Goal: Task Accomplishment & Management: Manage account settings

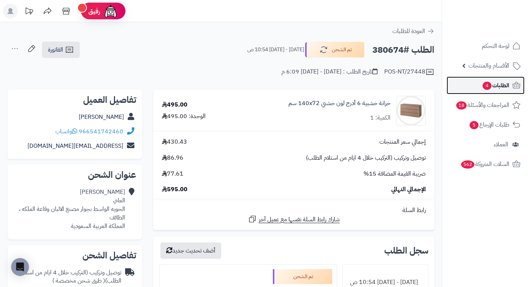
click at [502, 83] on span "الطلبات 4" at bounding box center [495, 85] width 27 height 10
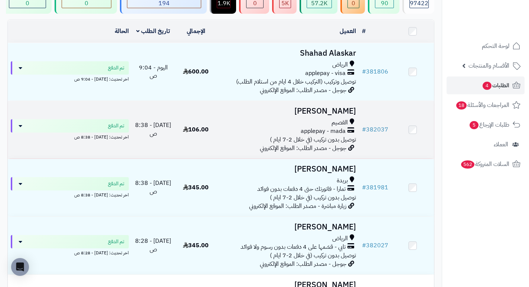
scroll to position [74, 0]
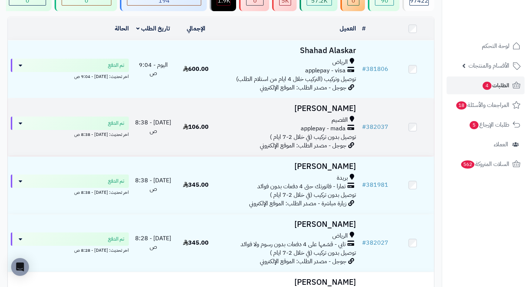
click at [352, 111] on h3 "محمد الحربي" at bounding box center [288, 108] width 136 height 9
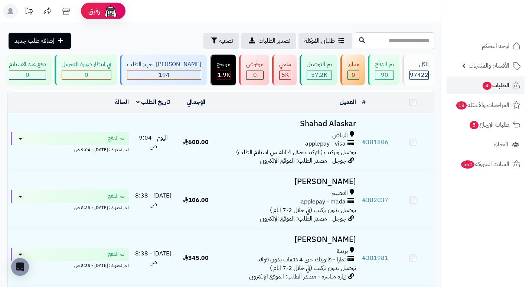
scroll to position [74, 0]
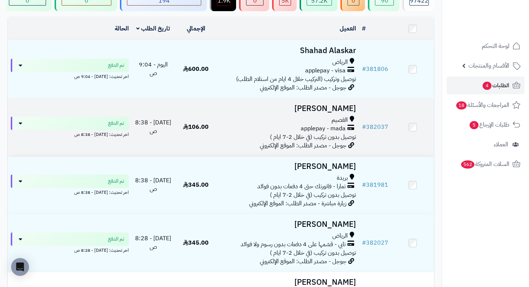
click at [339, 109] on h3 "[PERSON_NAME]" at bounding box center [288, 108] width 136 height 9
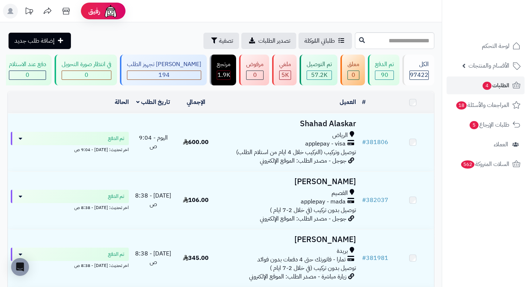
scroll to position [74, 0]
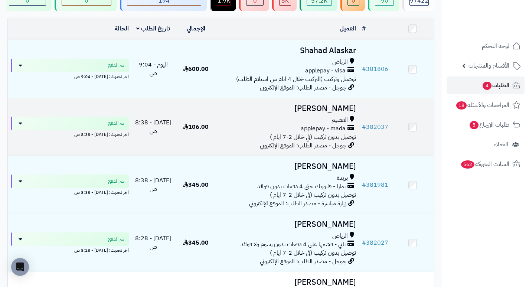
click at [337, 112] on h3 "محمد الحربي" at bounding box center [288, 108] width 136 height 9
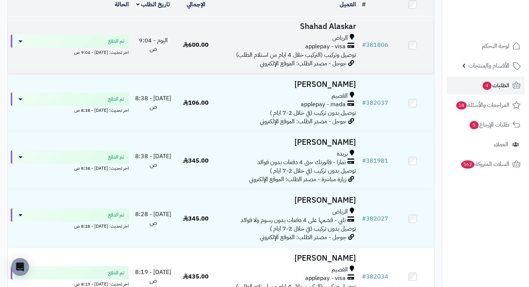
scroll to position [111, 0]
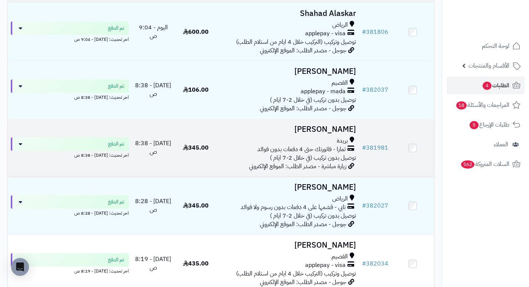
click at [353, 133] on h3 "[PERSON_NAME]" at bounding box center [288, 129] width 136 height 9
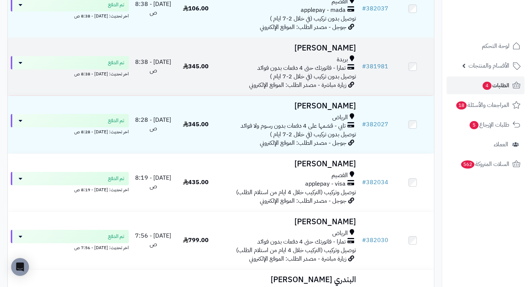
scroll to position [194, 0]
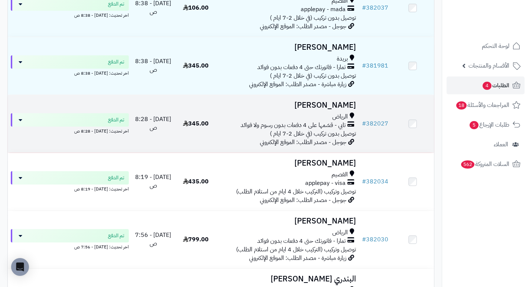
click at [346, 108] on h3 "هياء عبدالله" at bounding box center [288, 105] width 136 height 9
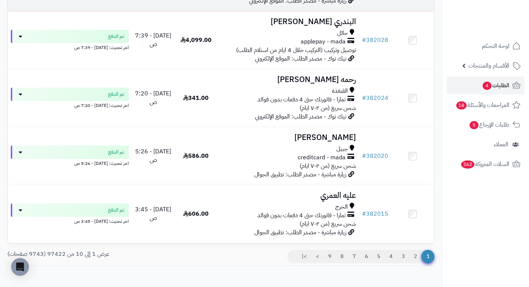
scroll to position [454, 0]
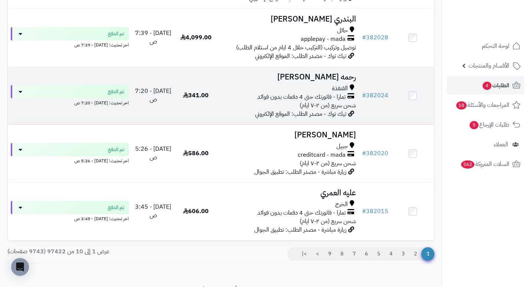
click at [352, 81] on h3 "رحمه الزبيدي" at bounding box center [288, 77] width 136 height 9
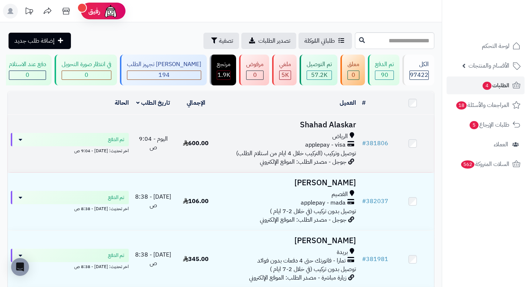
click at [308, 129] on h3 "Shahad Alaskar" at bounding box center [288, 125] width 136 height 9
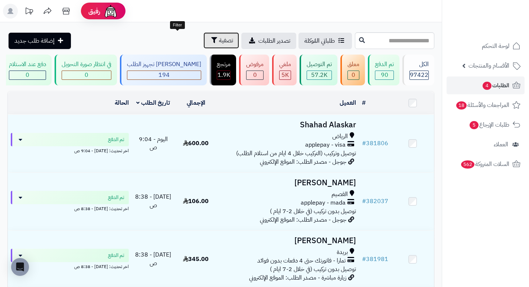
click at [204, 42] on button "تصفية" at bounding box center [222, 40] width 36 height 16
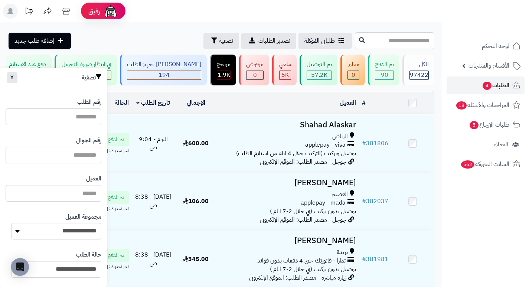
paste input "*********"
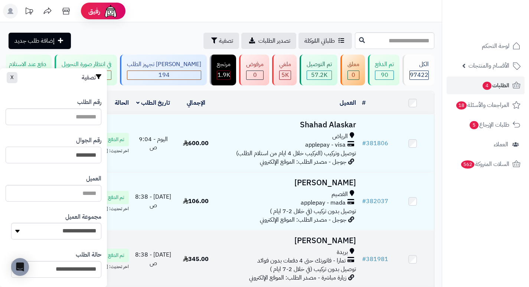
type input "*********"
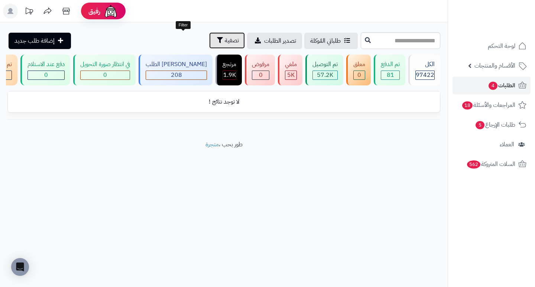
click at [225, 45] on span "تصفية" at bounding box center [232, 40] width 14 height 9
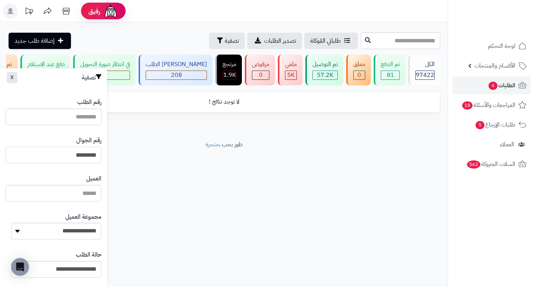
click at [60, 156] on input "*********" at bounding box center [54, 155] width 96 height 17
paste input "*********"
type input "*********"
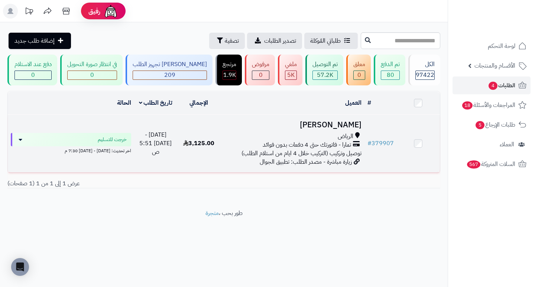
click at [340, 129] on h3 "[PERSON_NAME]" at bounding box center [292, 125] width 138 height 9
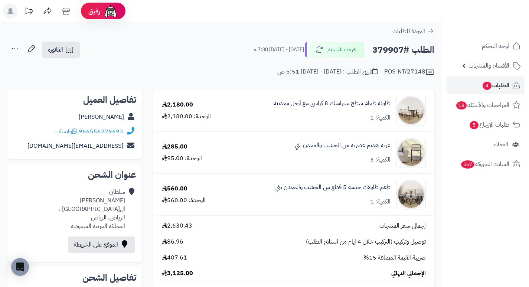
click at [393, 51] on h2 "الطلب #379907" at bounding box center [404, 49] width 62 height 15
copy h2 "379907"
click at [186, 62] on div "POS-NT/27148 تاريخ الطلب : الأحد - ٢٨ سبتمبر ٢٠٢٥ - 5:51 ص" at bounding box center [220, 68] width 427 height 18
click at [496, 82] on span "الطلبات 4" at bounding box center [495, 85] width 27 height 10
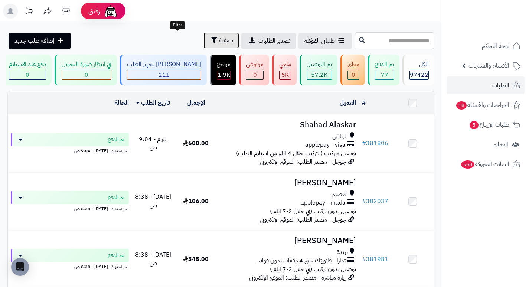
click at [219, 43] on span "تصفية" at bounding box center [226, 40] width 14 height 9
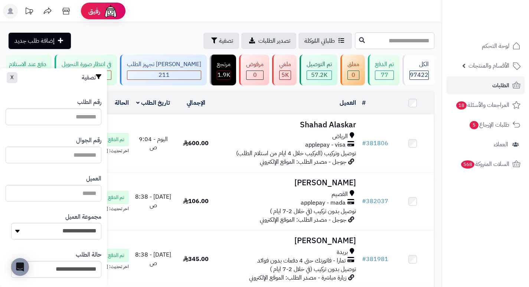
paste input "*********"
type input "*********"
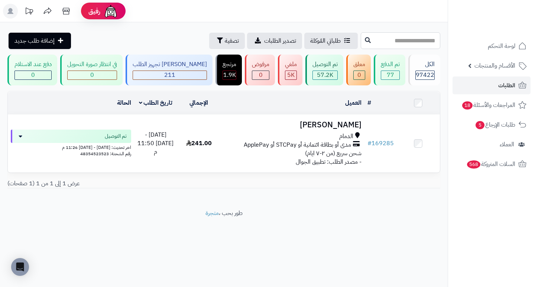
click at [414, 44] on input "text" at bounding box center [401, 40] width 80 height 17
type input "******"
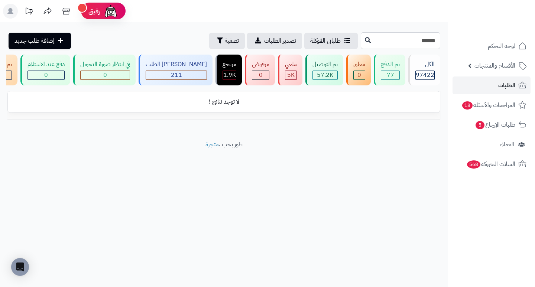
click at [401, 37] on input "******" at bounding box center [401, 40] width 80 height 17
click at [506, 84] on span "الطلبات" at bounding box center [506, 85] width 17 height 10
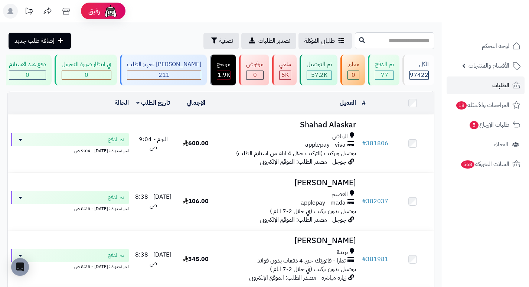
click at [405, 45] on input "text" at bounding box center [395, 40] width 80 height 17
type input "******"
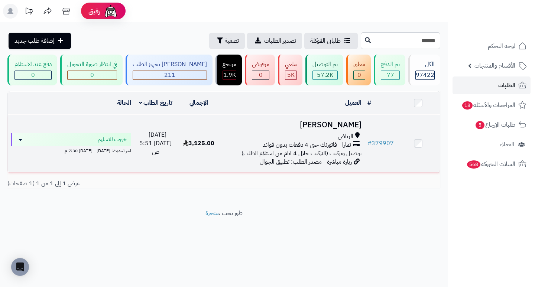
click at [346, 125] on h3 "[PERSON_NAME]" at bounding box center [292, 125] width 138 height 9
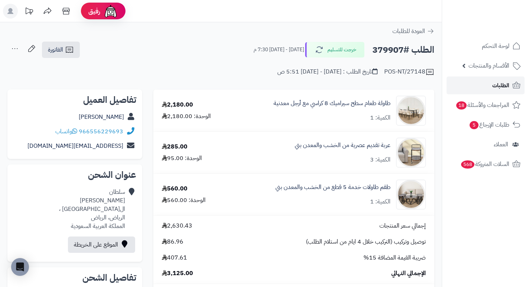
click at [497, 85] on span "الطلبات" at bounding box center [501, 85] width 17 height 10
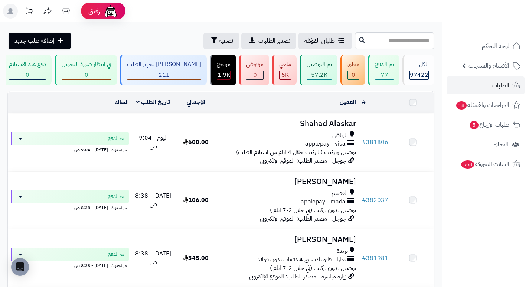
click at [386, 36] on input "text" at bounding box center [395, 40] width 80 height 17
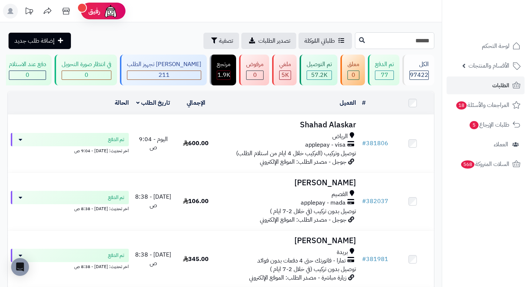
type input "******"
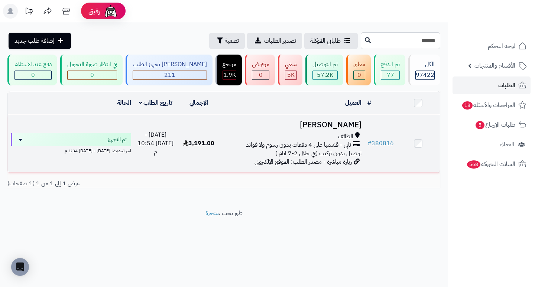
click at [341, 128] on h3 "شيماء المالكي" at bounding box center [292, 125] width 138 height 9
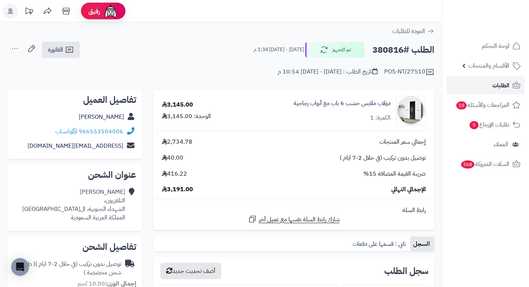
click at [498, 84] on span "الطلبات" at bounding box center [501, 85] width 17 height 10
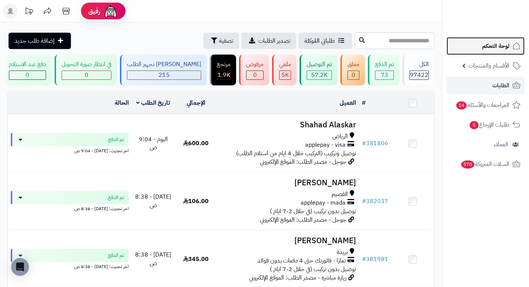
click at [469, 41] on link "لوحة التحكم" at bounding box center [486, 46] width 78 height 18
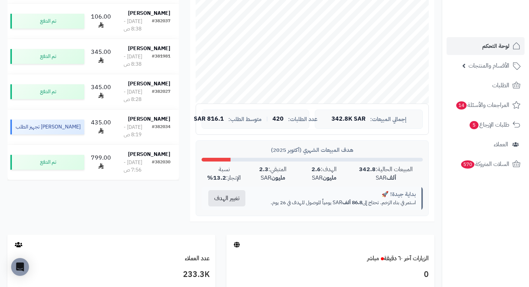
scroll to position [260, 0]
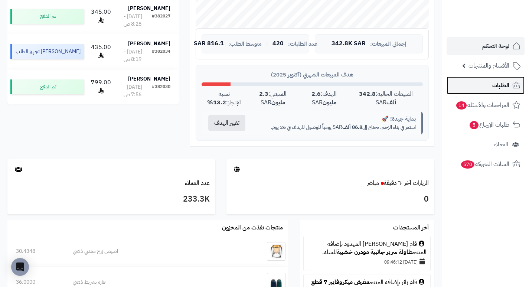
click at [499, 92] on link "الطلبات" at bounding box center [486, 86] width 78 height 18
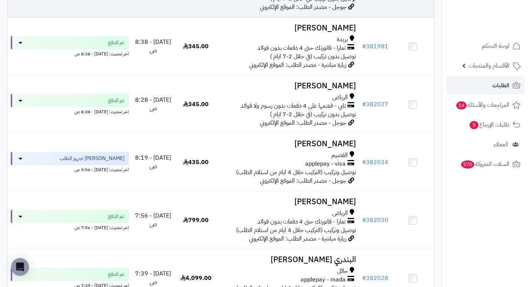
scroll to position [223, 0]
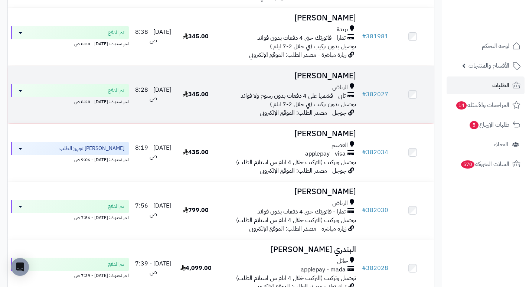
click at [333, 80] on h3 "هياء عبدالله" at bounding box center [288, 76] width 136 height 9
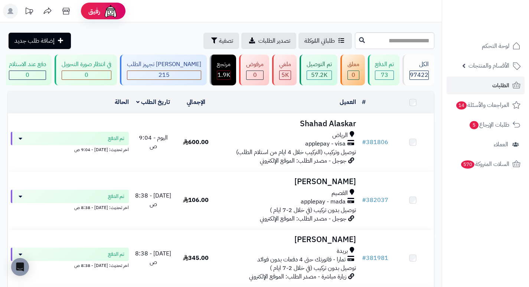
scroll to position [223, 0]
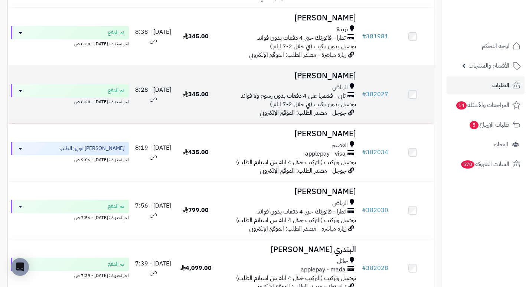
click at [316, 80] on h3 "[PERSON_NAME]" at bounding box center [288, 76] width 136 height 9
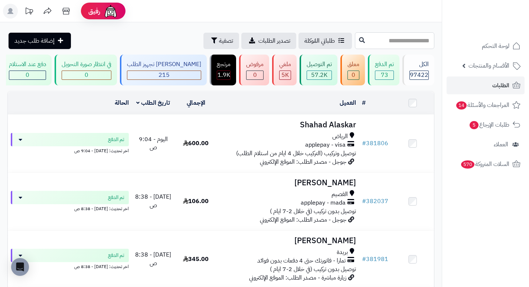
paste input "******"
type input "******"
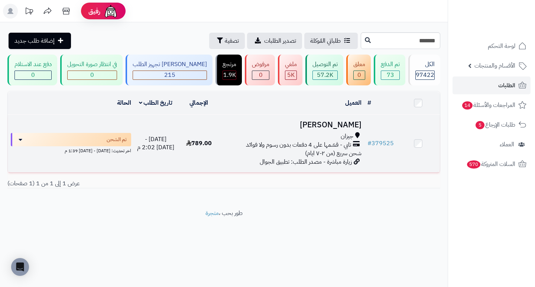
click at [343, 129] on h3 "[PERSON_NAME]" at bounding box center [292, 125] width 138 height 9
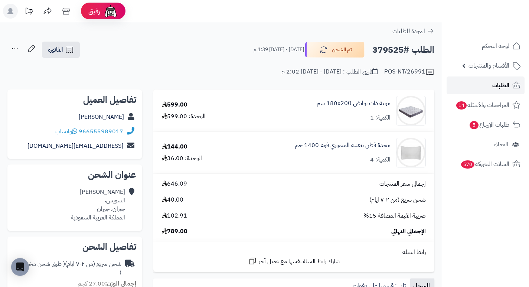
click at [494, 84] on span "الطلبات" at bounding box center [501, 85] width 17 height 10
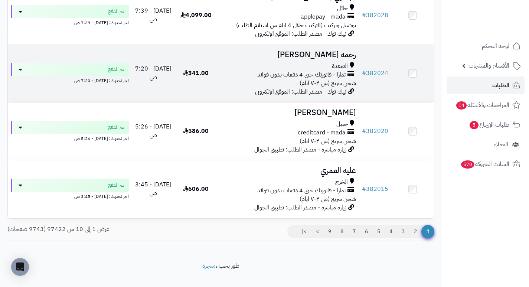
scroll to position [483, 0]
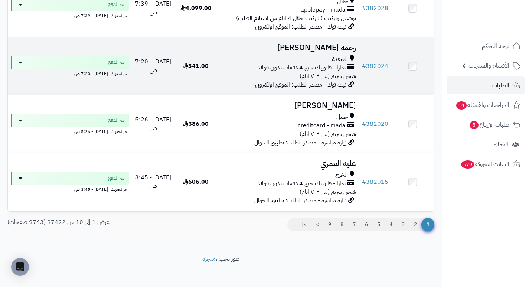
click at [330, 52] on h3 "رحمه [PERSON_NAME]" at bounding box center [288, 47] width 136 height 9
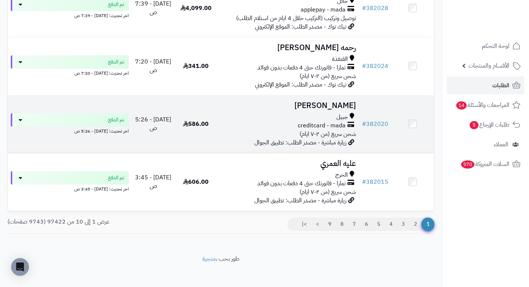
scroll to position [492, 0]
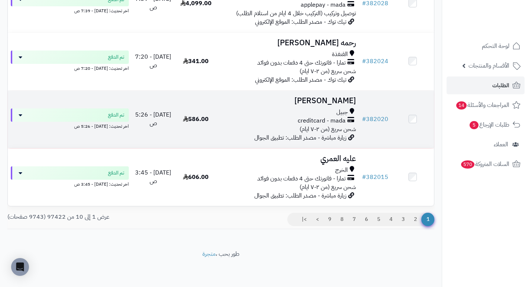
click at [350, 102] on h3 "عبدالعزيز بلحارث" at bounding box center [288, 101] width 136 height 9
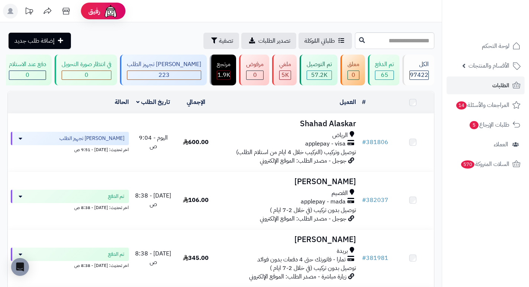
scroll to position [492, 0]
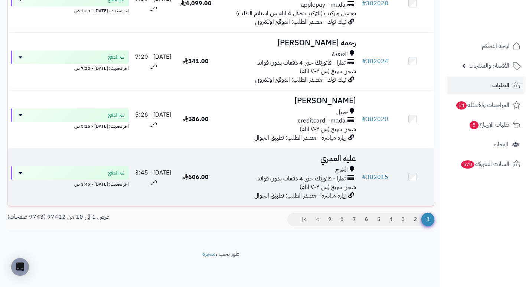
click at [331, 155] on h3 "عليه العمري" at bounding box center [288, 159] width 136 height 9
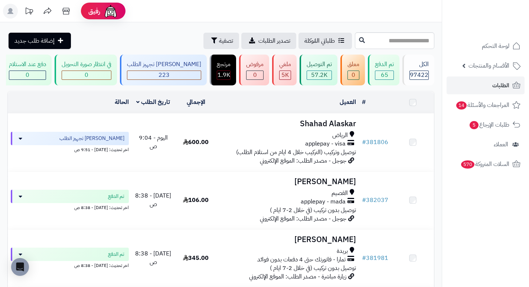
scroll to position [492, 0]
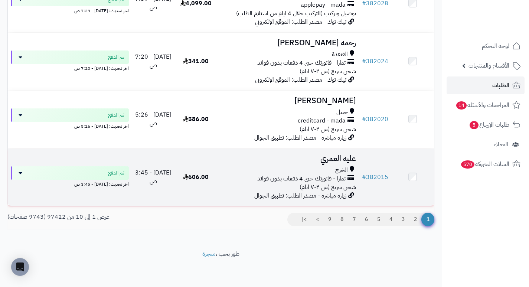
click at [345, 157] on h3 "عليه العمري" at bounding box center [288, 159] width 136 height 9
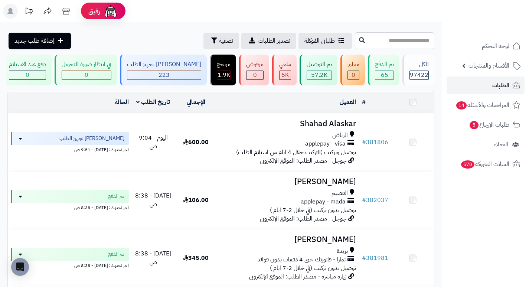
scroll to position [492, 0]
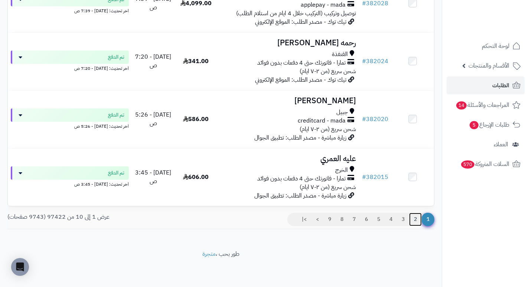
click at [415, 220] on link "2" at bounding box center [415, 219] width 13 height 13
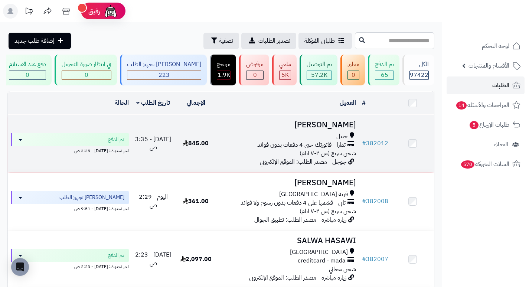
click at [347, 127] on h3 "[PERSON_NAME]" at bounding box center [288, 125] width 136 height 9
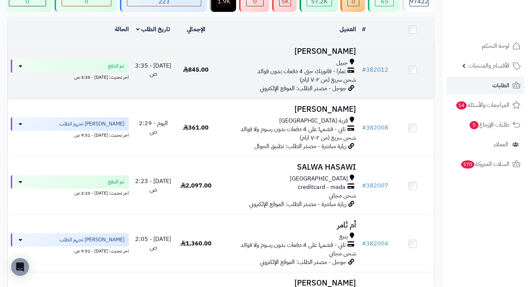
scroll to position [74, 0]
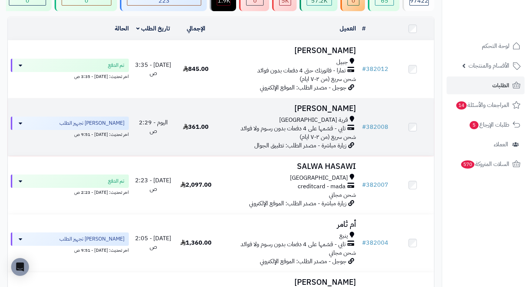
click at [345, 110] on h3 "[PERSON_NAME]" at bounding box center [288, 108] width 136 height 9
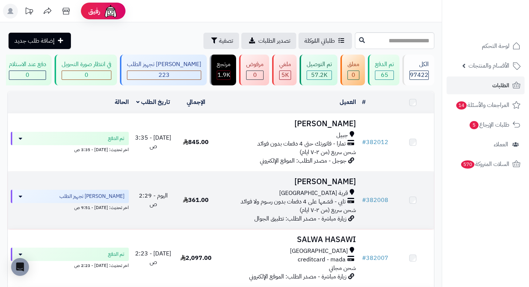
scroll to position [149, 0]
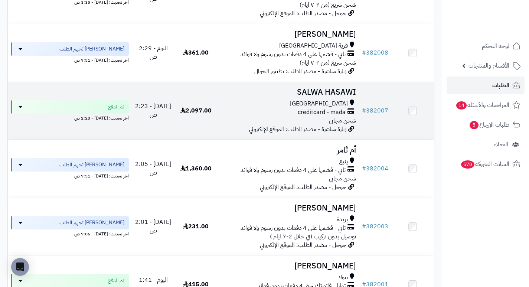
click at [338, 96] on h3 "SALWA HASAWI" at bounding box center [288, 92] width 136 height 9
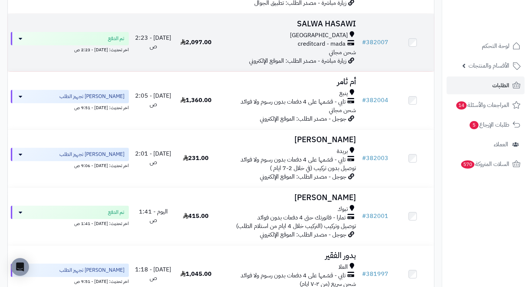
scroll to position [223, 0]
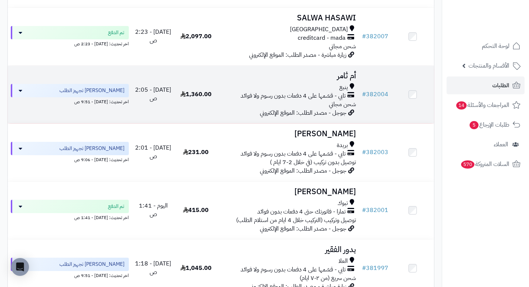
click at [343, 78] on h3 "أم ثامر" at bounding box center [288, 76] width 136 height 9
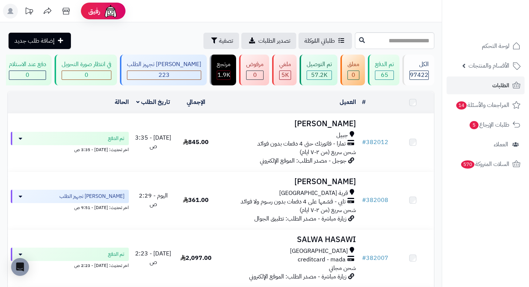
scroll to position [297, 0]
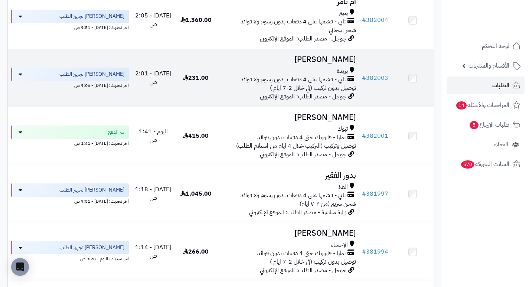
click at [354, 64] on h3 "[PERSON_NAME]" at bounding box center [288, 59] width 136 height 9
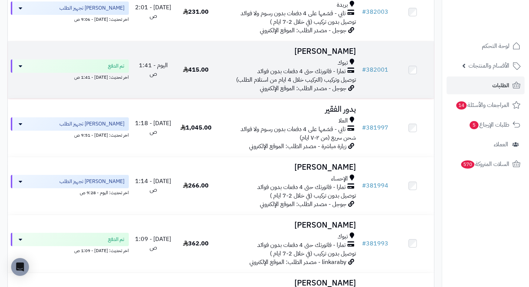
scroll to position [409, 0]
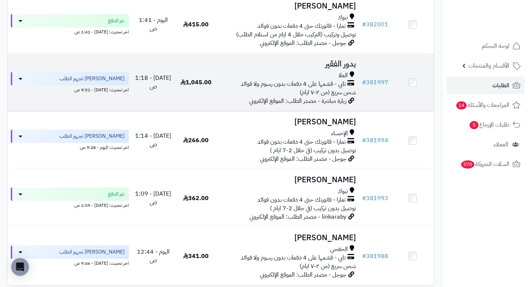
click at [338, 68] on h3 "بدور الفقير" at bounding box center [288, 64] width 136 height 9
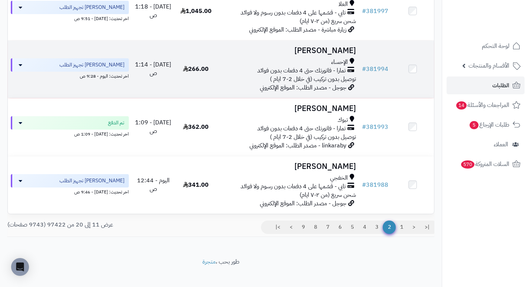
scroll to position [483, 0]
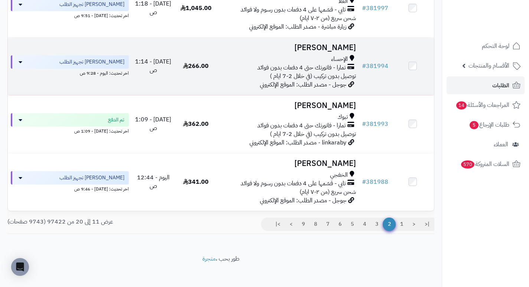
click at [323, 49] on h3 "[PERSON_NAME]" at bounding box center [288, 47] width 136 height 9
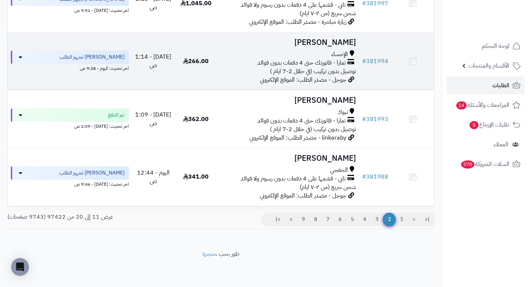
scroll to position [492, 0]
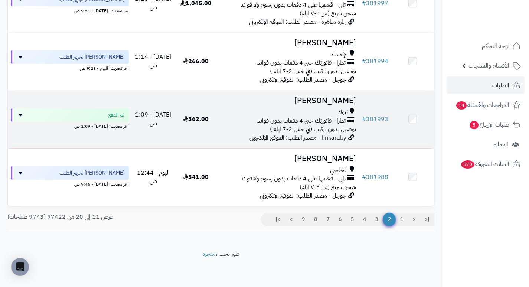
click at [346, 97] on h3 "[PERSON_NAME]" at bounding box center [288, 101] width 136 height 9
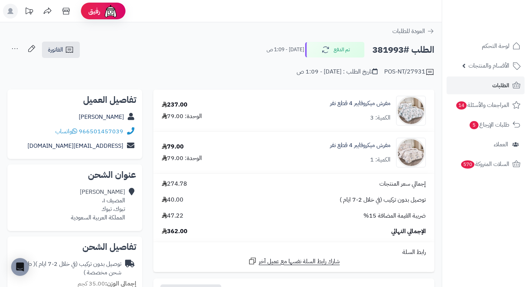
drag, startPoint x: 202, startPoint y: 38, endPoint x: 169, endPoint y: 54, distance: 36.4
click at [169, 54] on div "الطلب #381993 تم الدفع اليوم - 1:09 ص الفاتورة طباعة الفاتورة إرسال الفاتورة إل…" at bounding box center [220, 49] width 427 height 17
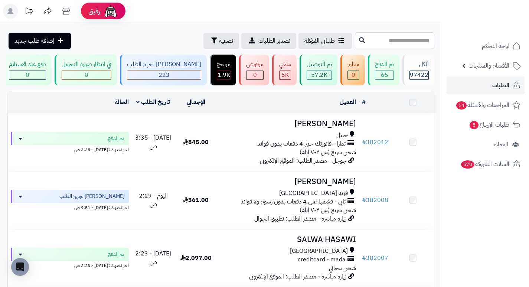
scroll to position [492, 0]
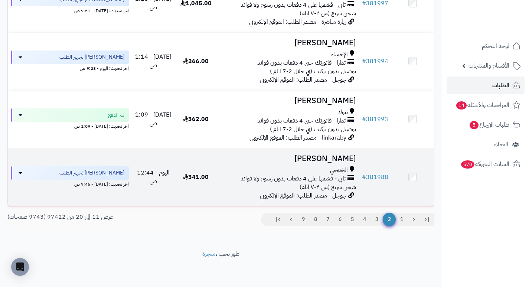
click at [335, 161] on h3 "[PERSON_NAME]" at bounding box center [288, 159] width 136 height 9
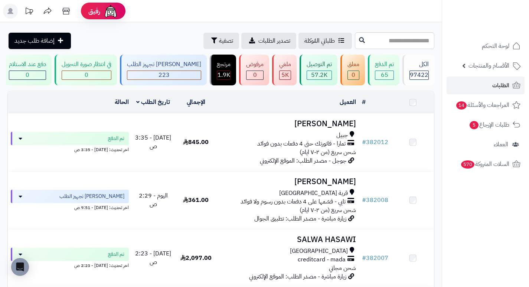
scroll to position [492, 0]
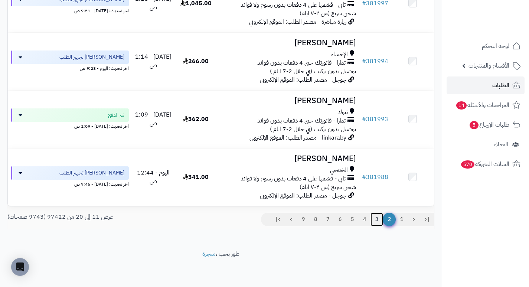
click at [378, 216] on link "3" at bounding box center [377, 219] width 13 height 13
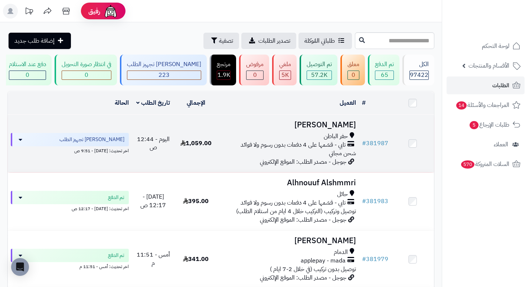
click at [343, 129] on h3 "[PERSON_NAME]" at bounding box center [288, 125] width 136 height 9
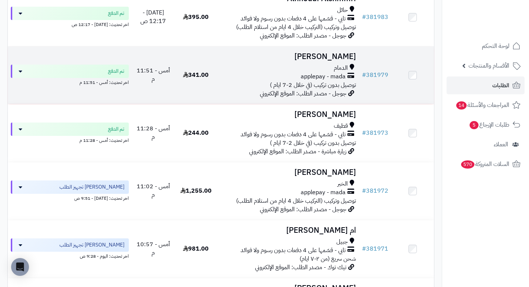
scroll to position [186, 0]
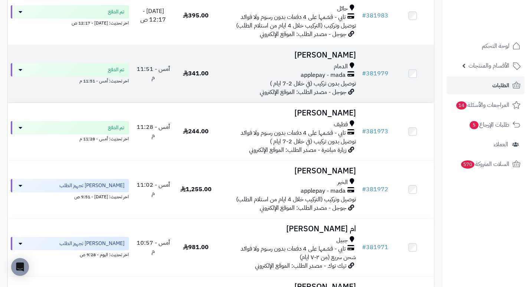
click at [324, 59] on h3 "Sami Alharbi" at bounding box center [288, 55] width 136 height 9
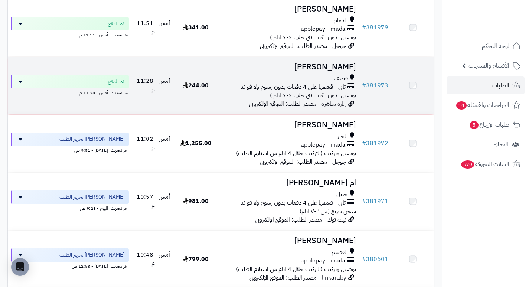
scroll to position [260, 0]
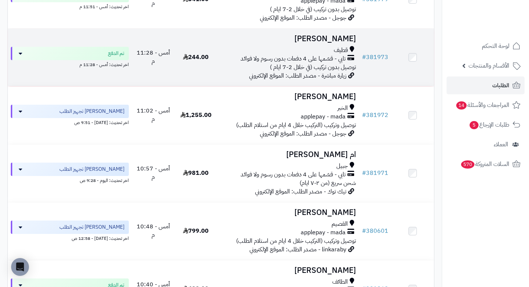
click at [335, 43] on h3 "[PERSON_NAME]" at bounding box center [288, 39] width 136 height 9
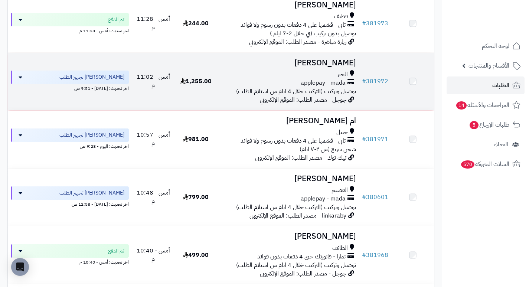
scroll to position [297, 0]
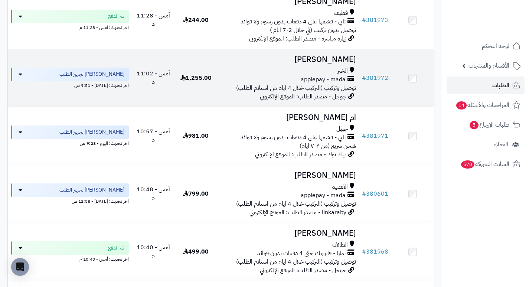
click at [320, 64] on h3 "[PERSON_NAME]" at bounding box center [288, 59] width 136 height 9
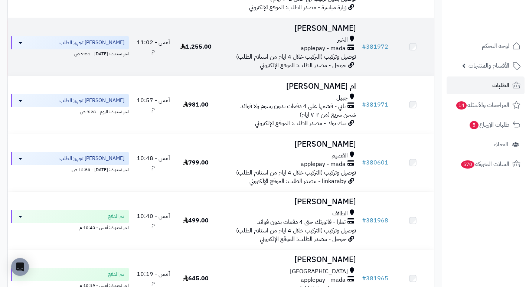
scroll to position [334, 0]
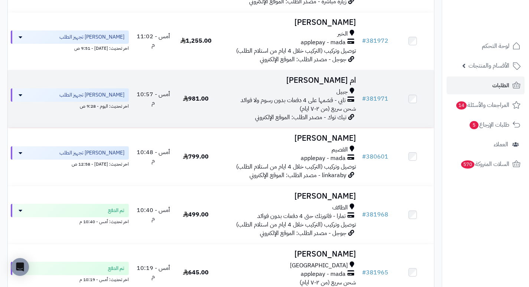
click at [329, 83] on h3 "ام فارس المساوى" at bounding box center [288, 80] width 136 height 9
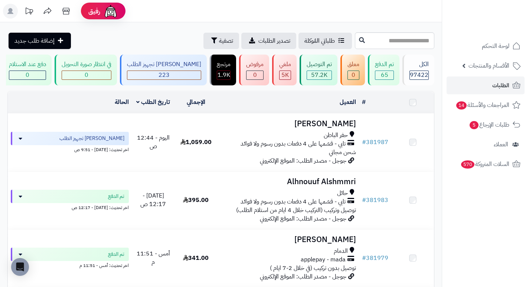
scroll to position [334, 0]
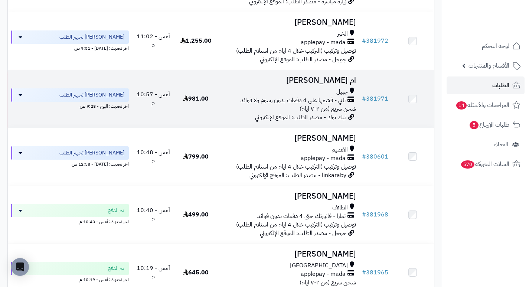
click at [314, 85] on h3 "ام [PERSON_NAME]" at bounding box center [288, 80] width 136 height 9
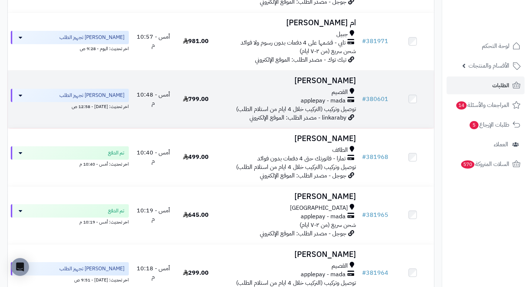
scroll to position [409, 0]
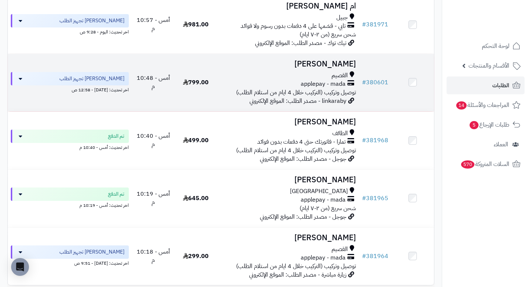
click at [335, 65] on h3 "[PERSON_NAME]" at bounding box center [288, 64] width 136 height 9
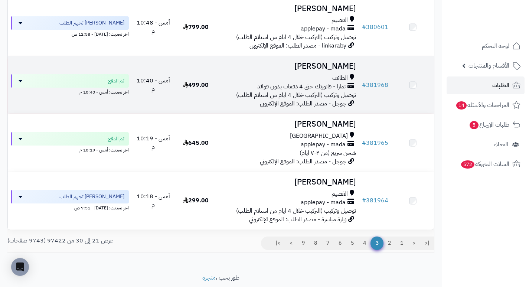
scroll to position [483, 0]
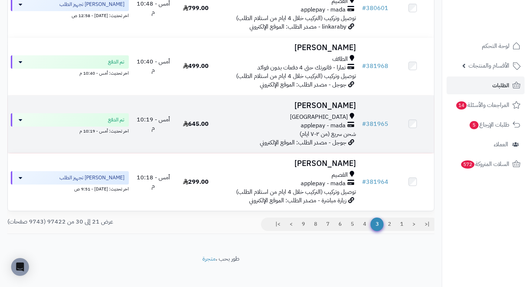
click at [339, 110] on h3 "[PERSON_NAME]" at bounding box center [288, 105] width 136 height 9
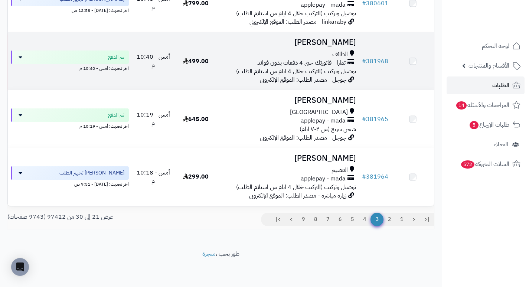
scroll to position [492, 0]
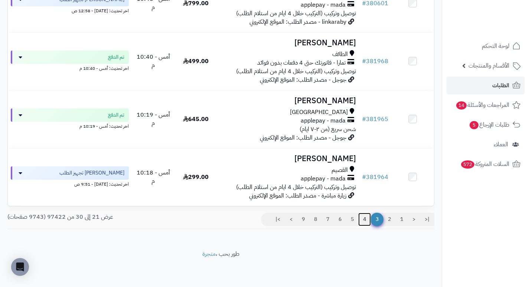
click at [366, 220] on link "4" at bounding box center [365, 219] width 13 height 13
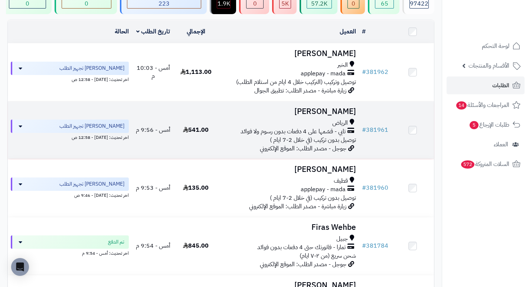
scroll to position [74, 0]
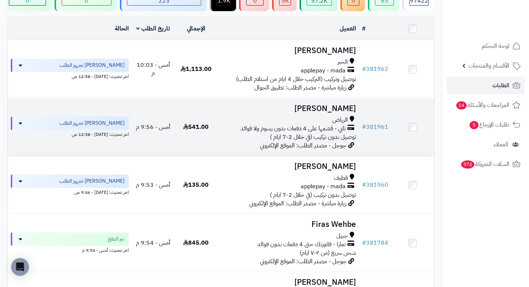
click at [351, 110] on h3 "[PERSON_NAME]" at bounding box center [288, 108] width 136 height 9
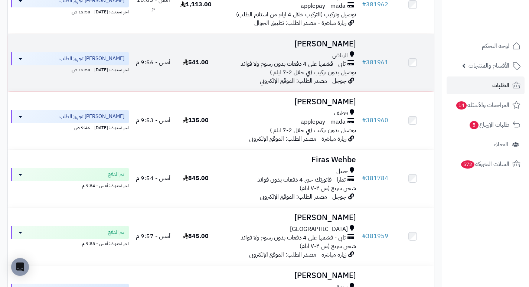
scroll to position [149, 0]
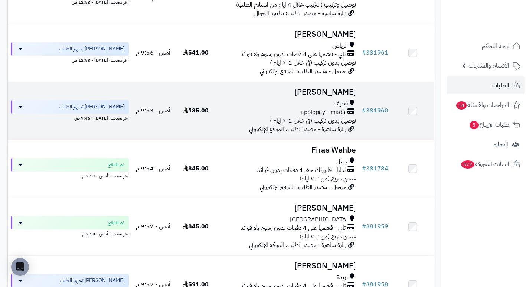
click at [345, 97] on h3 "[PERSON_NAME]" at bounding box center [288, 92] width 136 height 9
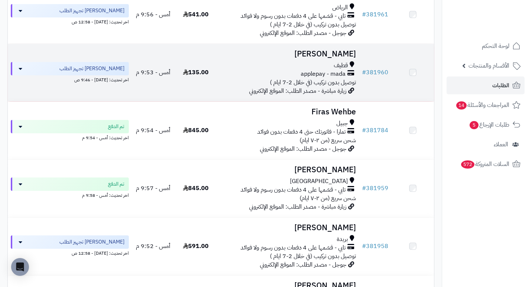
scroll to position [186, 0]
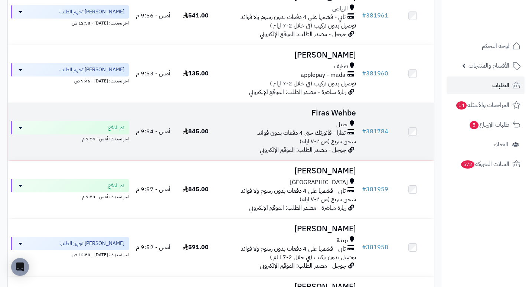
click at [343, 124] on td "Firas Wehbe جبيل تمارا - فاتورتك حتى 4 دفعات بدون فوائد شحن سريع (من ٢-٧ ايام) …" at bounding box center [288, 132] width 142 height 58
click at [322, 114] on h3 "Firas Wehbe" at bounding box center [288, 113] width 136 height 9
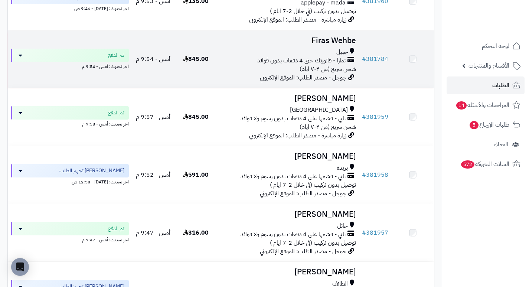
scroll to position [260, 0]
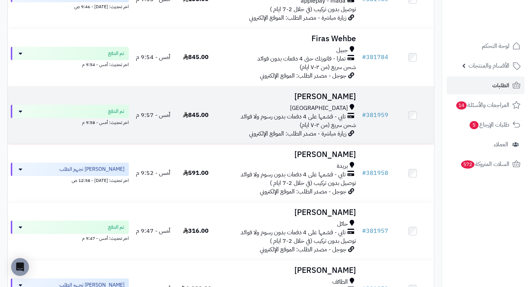
click at [353, 101] on h3 "[PERSON_NAME]" at bounding box center [288, 97] width 136 height 9
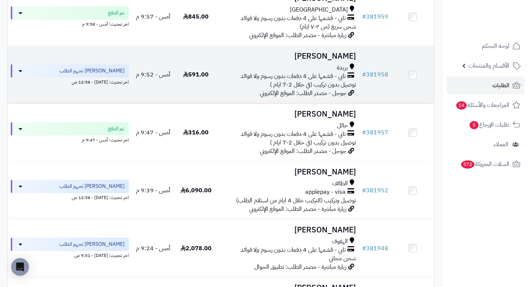
scroll to position [372, 0]
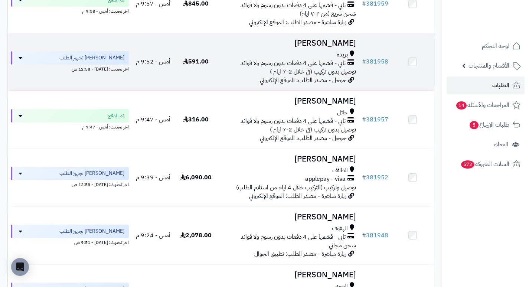
click at [335, 48] on h3 "[PERSON_NAME]" at bounding box center [288, 43] width 136 height 9
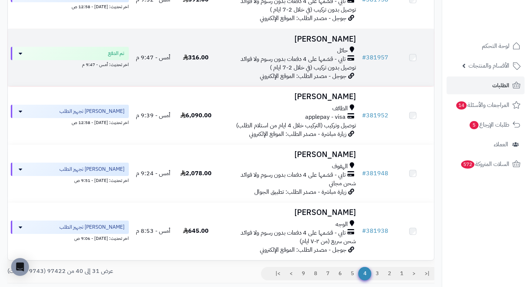
scroll to position [446, 0]
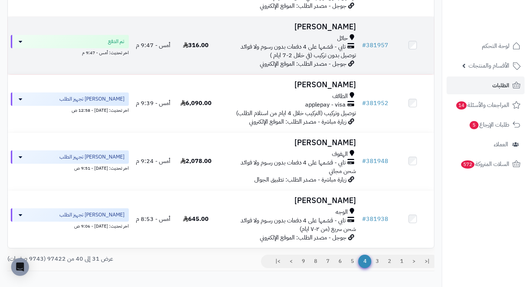
click at [335, 31] on h3 "[PERSON_NAME]" at bounding box center [288, 27] width 136 height 9
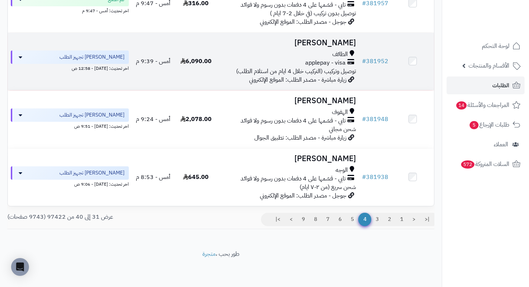
scroll to position [492, 0]
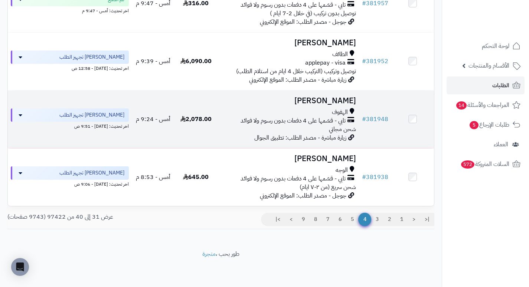
click at [355, 98] on h3 "[PERSON_NAME]" at bounding box center [288, 101] width 136 height 9
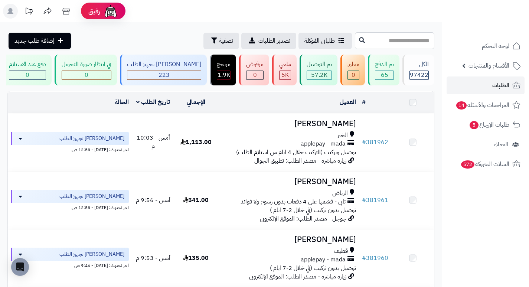
scroll to position [492, 0]
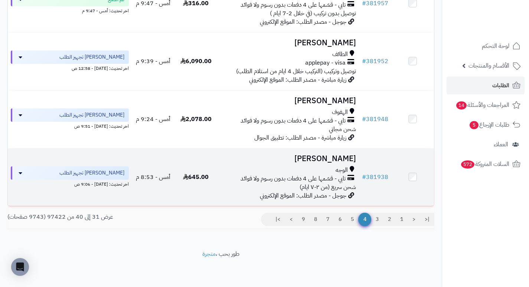
click at [346, 160] on h3 "[PERSON_NAME]" at bounding box center [288, 159] width 136 height 9
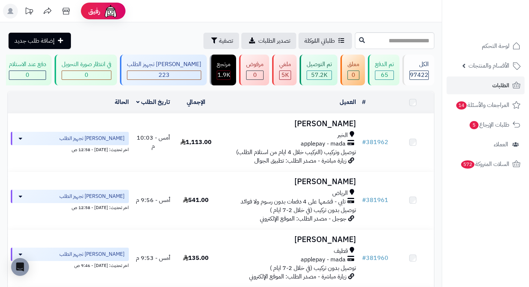
scroll to position [492, 0]
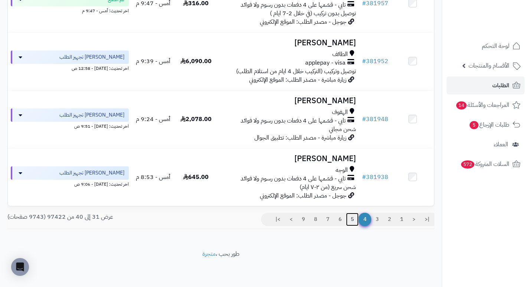
click at [353, 220] on link "5" at bounding box center [352, 219] width 13 height 13
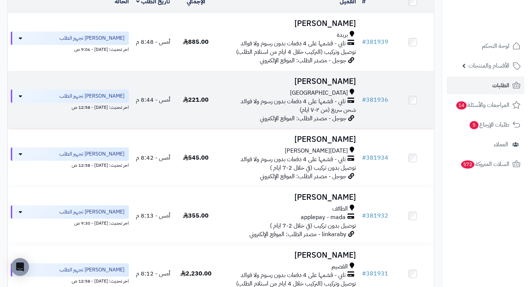
scroll to position [111, 0]
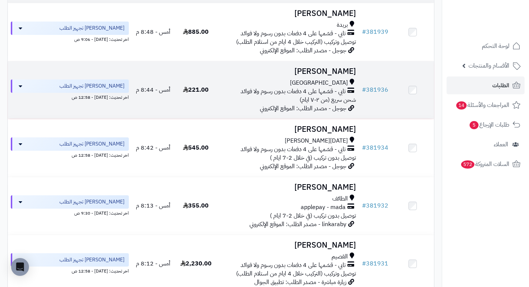
click at [329, 75] on h3 "نهاد المصباحي" at bounding box center [288, 71] width 136 height 9
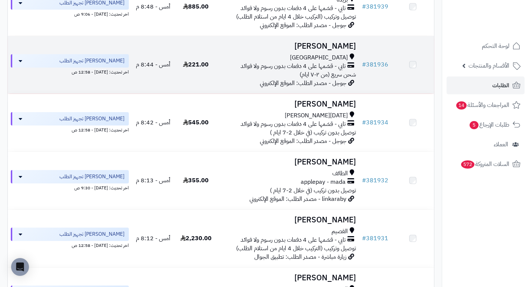
scroll to position [149, 0]
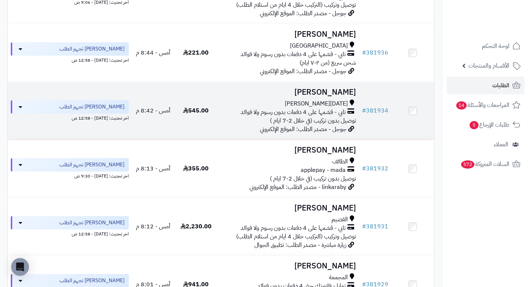
click at [333, 91] on h3 "[PERSON_NAME]" at bounding box center [288, 92] width 136 height 9
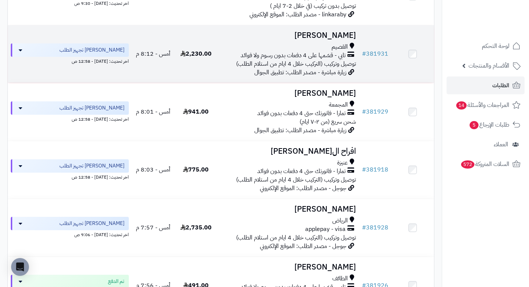
scroll to position [334, 0]
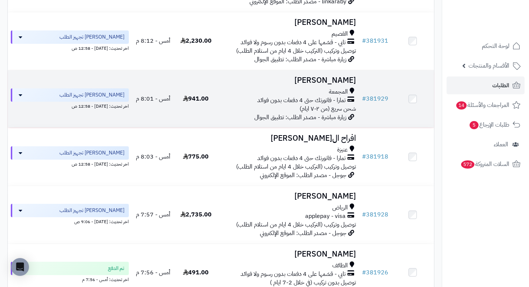
click at [337, 83] on h3 "[PERSON_NAME]" at bounding box center [288, 80] width 136 height 9
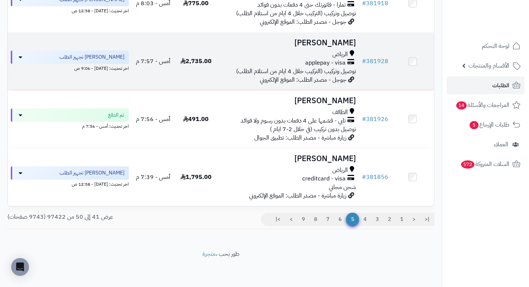
scroll to position [492, 0]
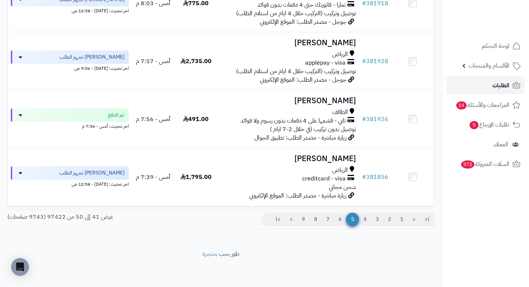
click at [486, 85] on link "الطلبات" at bounding box center [486, 86] width 78 height 18
